Goal: Find specific page/section: Find specific page/section

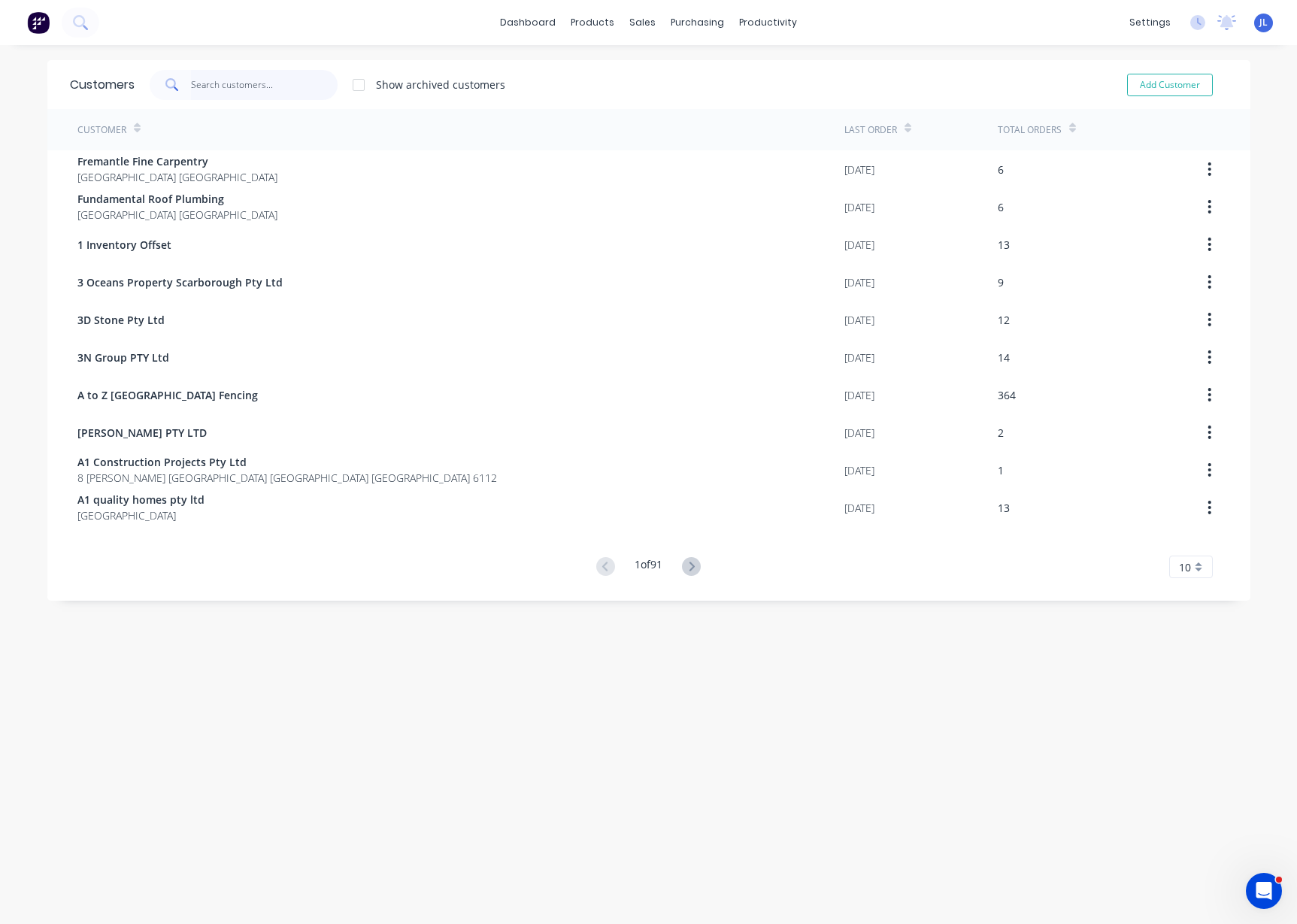
click at [296, 86] on input "text" at bounding box center [264, 84] width 147 height 30
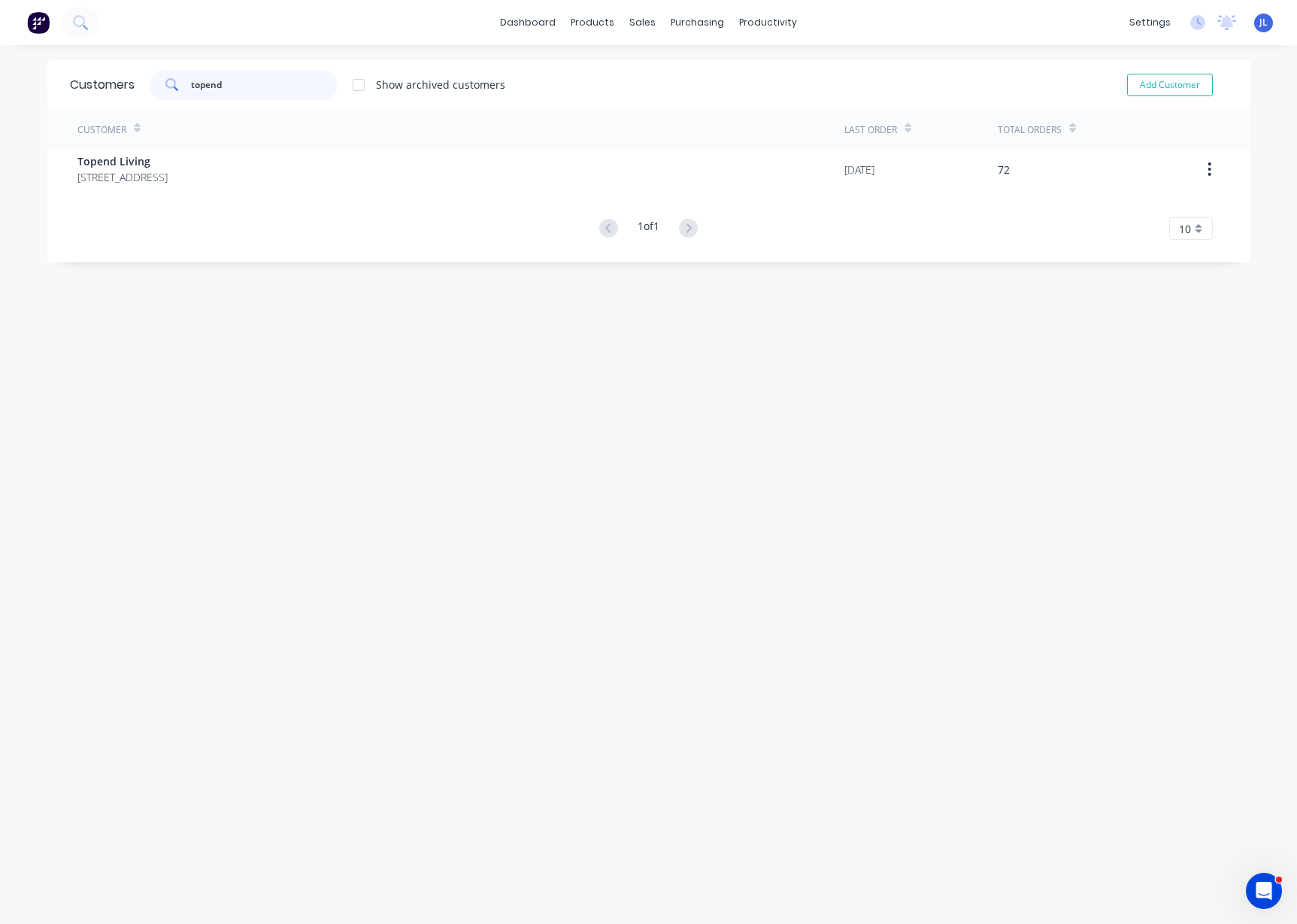
type input "topend"
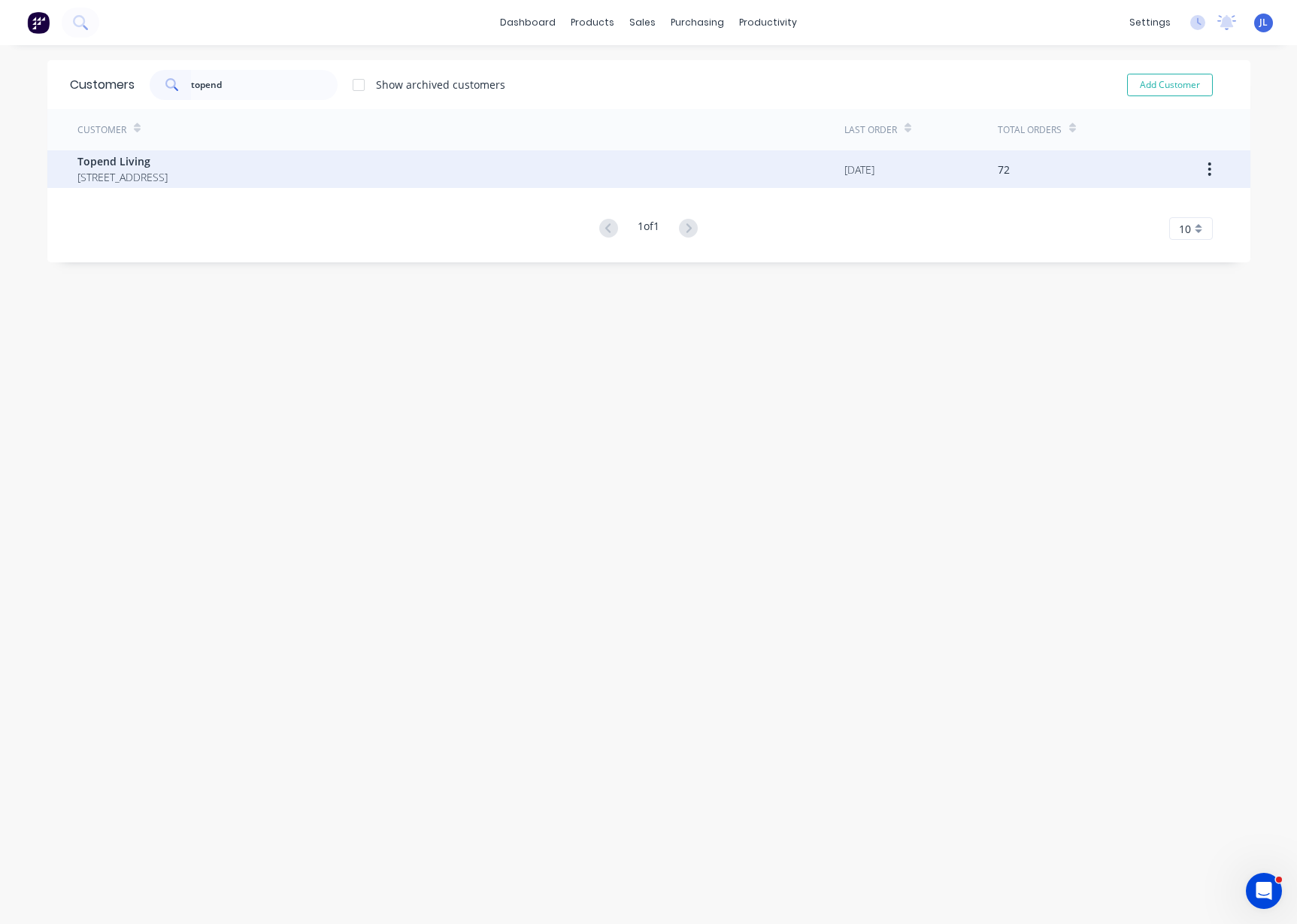
click at [168, 170] on span "[STREET_ADDRESS]" at bounding box center [123, 177] width 90 height 16
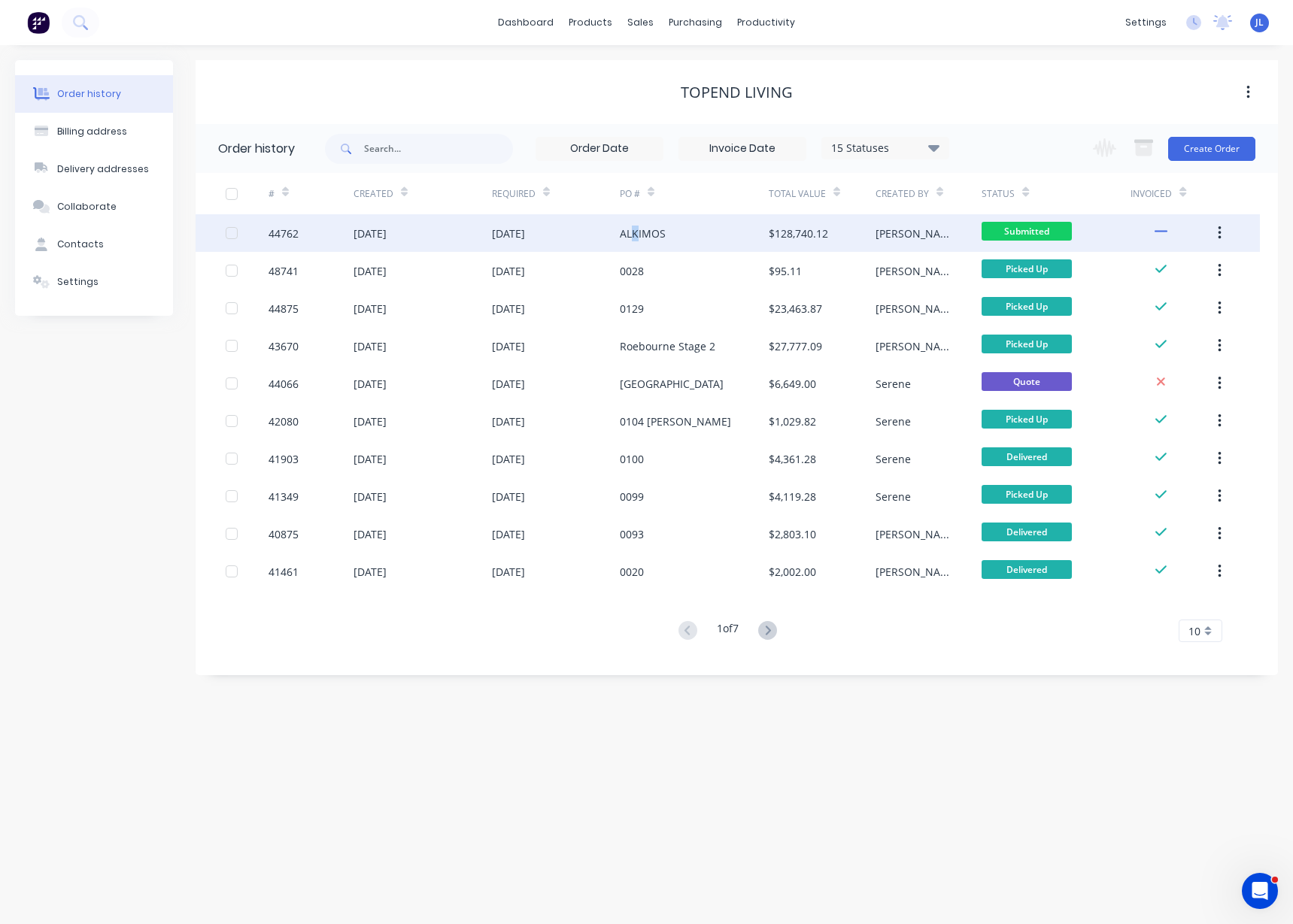
click at [635, 236] on div "ALKIMOS" at bounding box center [643, 233] width 46 height 16
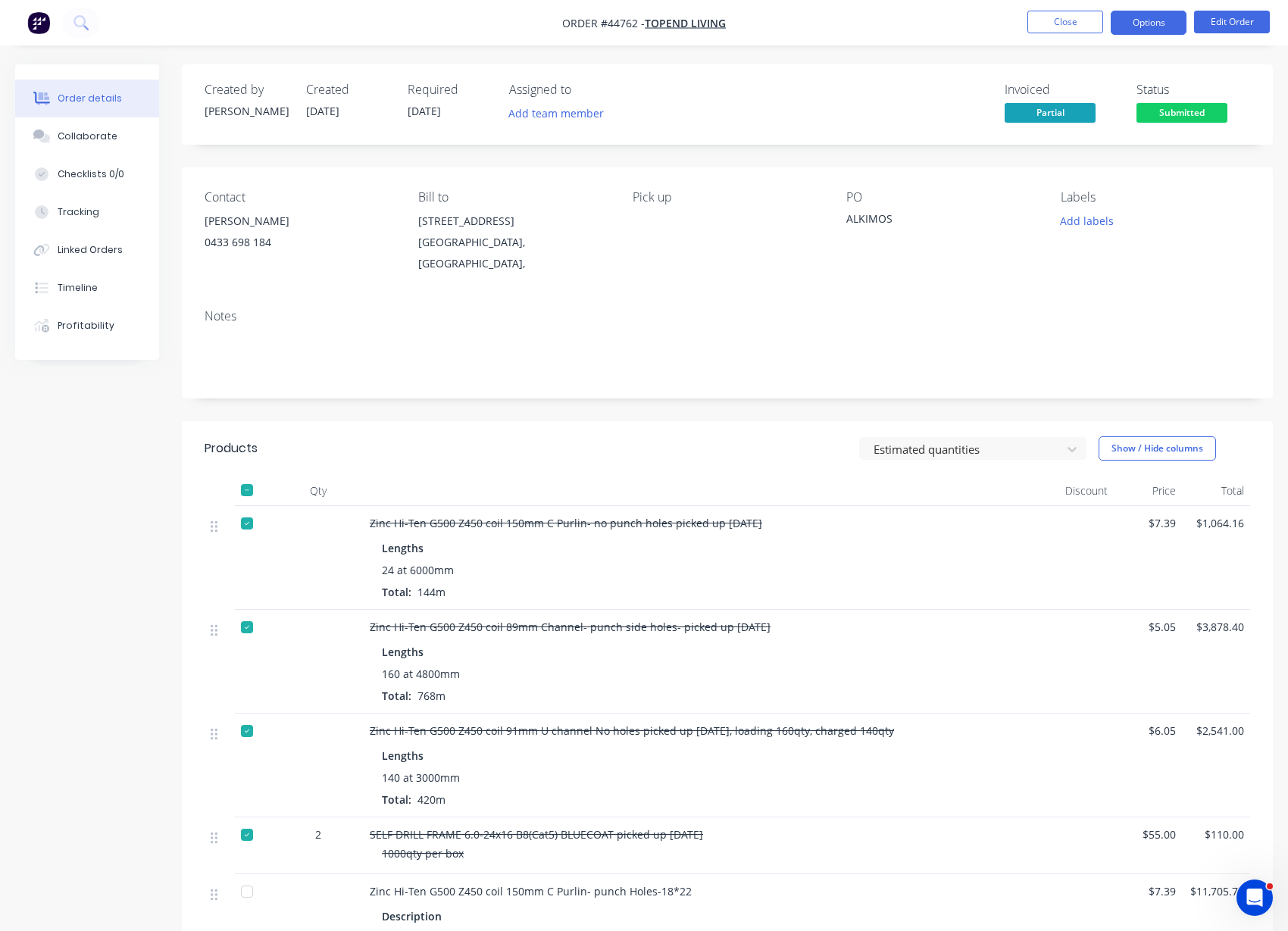
click at [1146, 14] on button "Options" at bounding box center [1149, 23] width 75 height 25
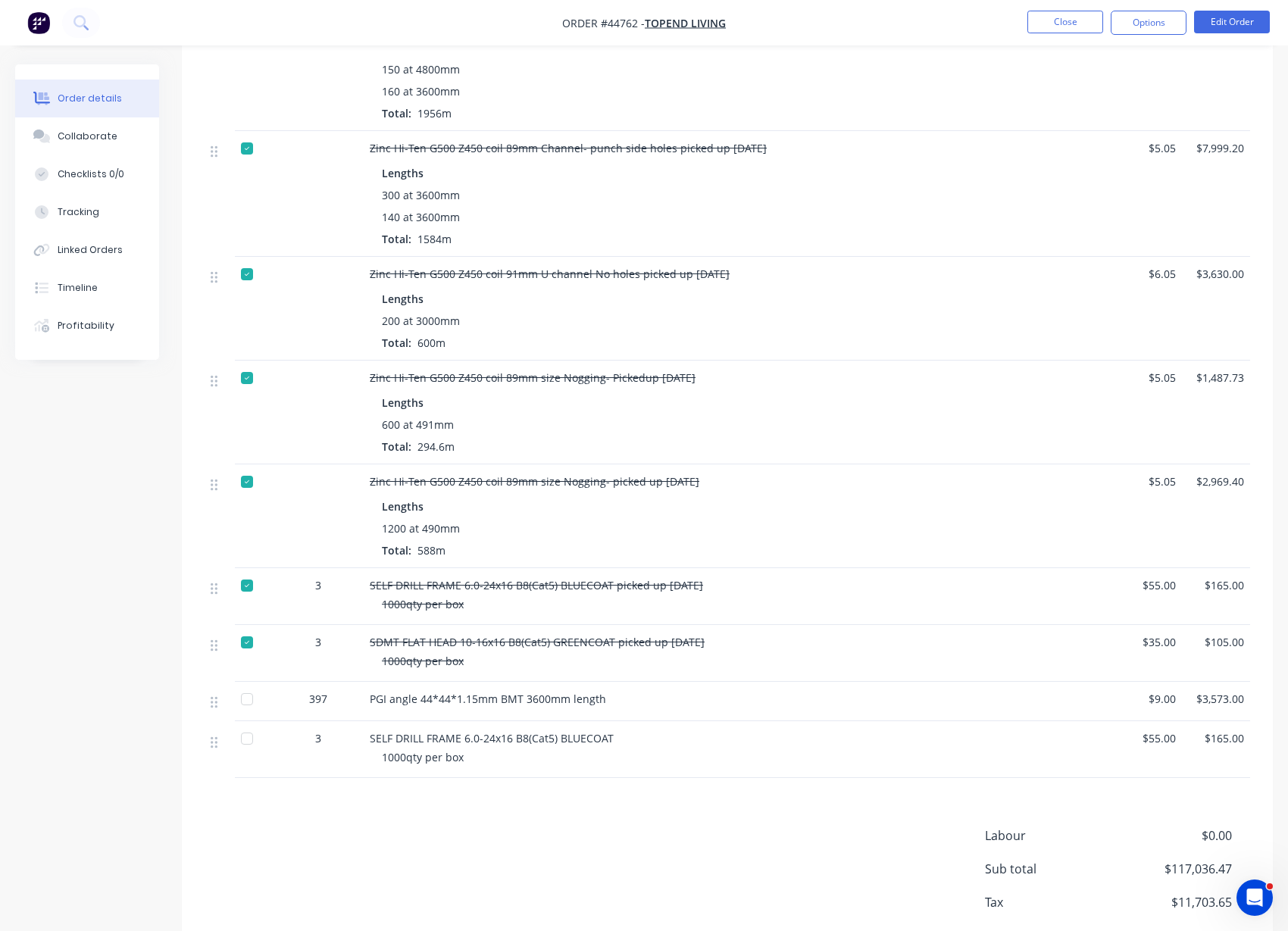
scroll to position [2177, 0]
